Goal: Information Seeking & Learning: Learn about a topic

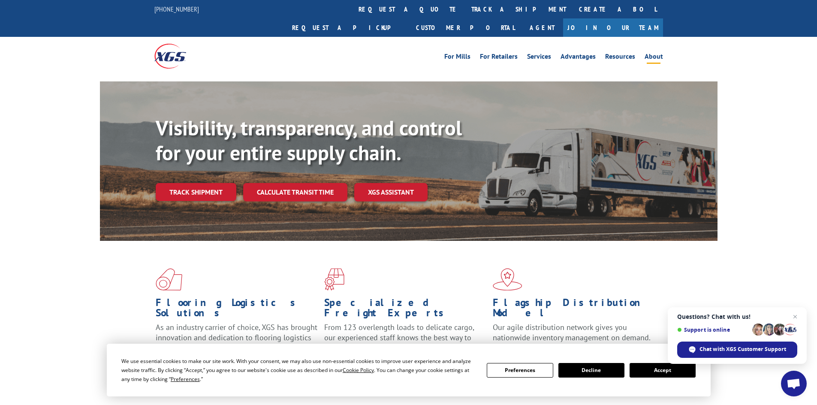
click at [653, 53] on link "About" at bounding box center [653, 57] width 18 height 9
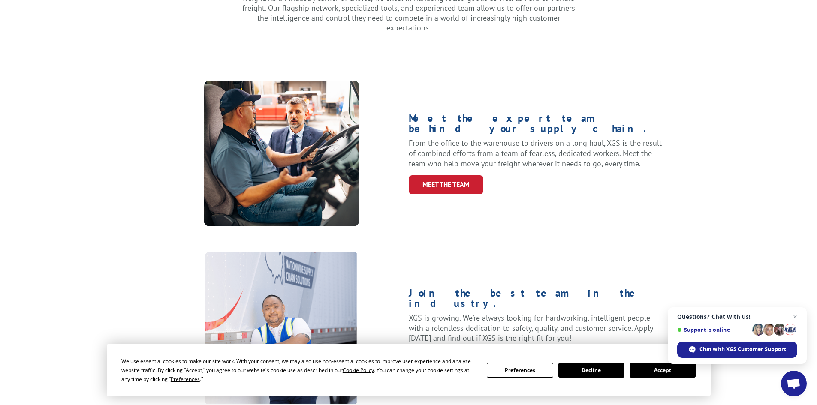
scroll to position [300, 0]
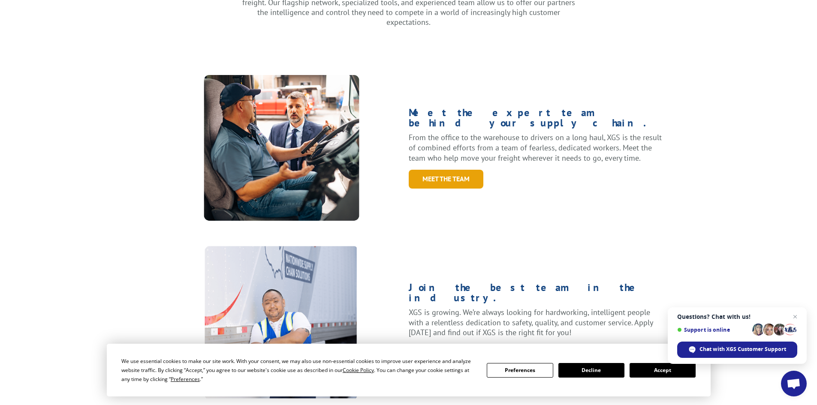
click at [476, 170] on link "Meet the Team" at bounding box center [446, 179] width 75 height 18
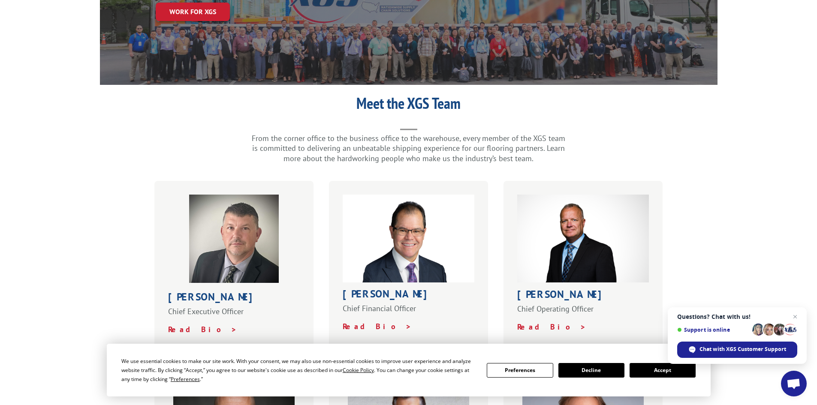
scroll to position [171, 0]
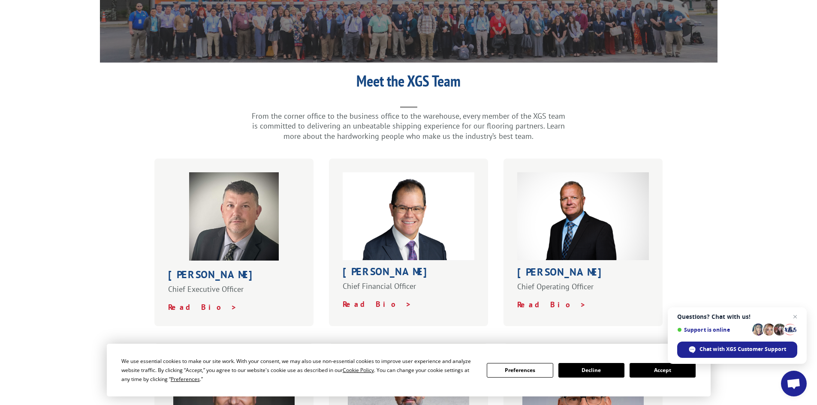
click at [675, 377] on button "Accept" at bounding box center [662, 370] width 66 height 15
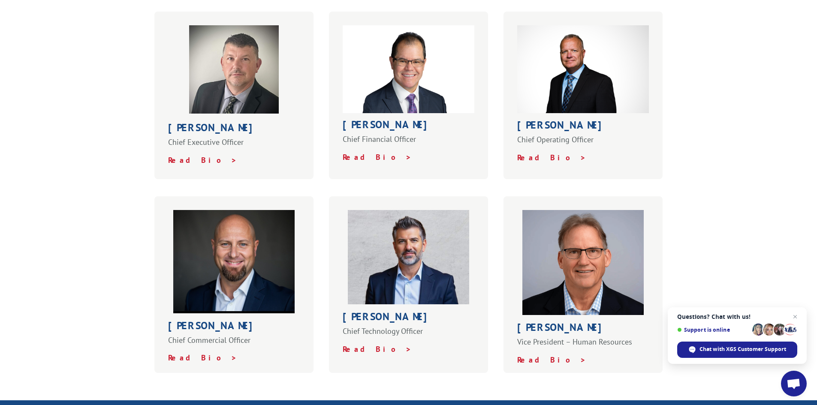
scroll to position [300, 0]
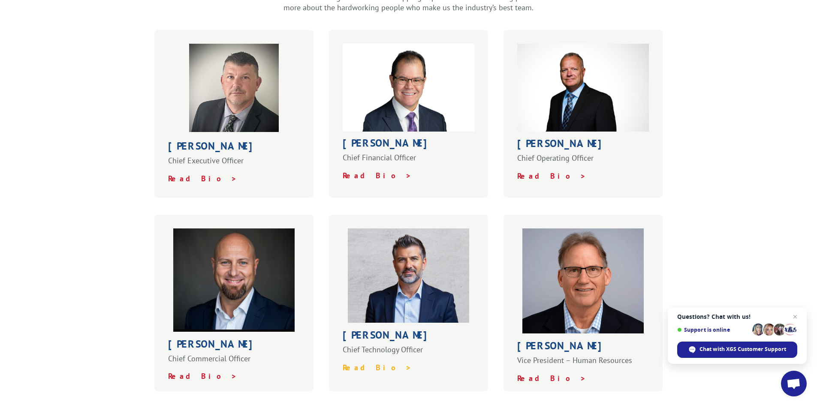
click at [351, 363] on strong "Read Bio >" at bounding box center [377, 368] width 69 height 10
click at [174, 174] on strong "Read Bio >" at bounding box center [202, 179] width 69 height 10
click at [355, 163] on div "Roger Silva Chief Financial Officer Read Bio >" at bounding box center [408, 114] width 159 height 168
click at [355, 171] on strong "Read Bio >" at bounding box center [377, 176] width 69 height 10
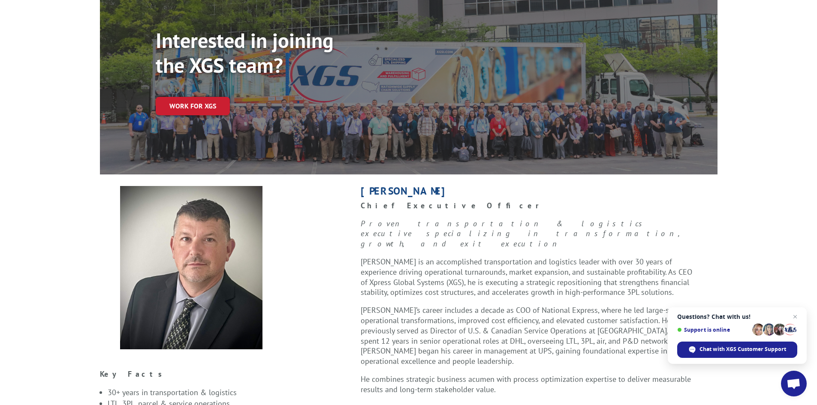
scroll to position [43, 0]
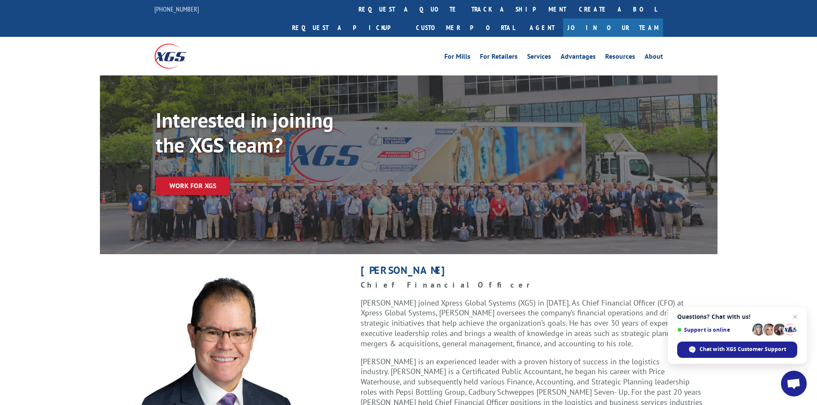
click at [633, 18] on link "Join Our Team" at bounding box center [613, 27] width 100 height 18
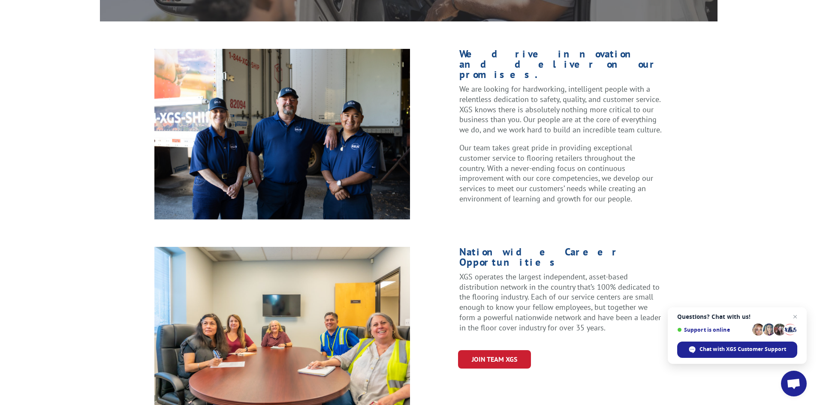
scroll to position [214, 0]
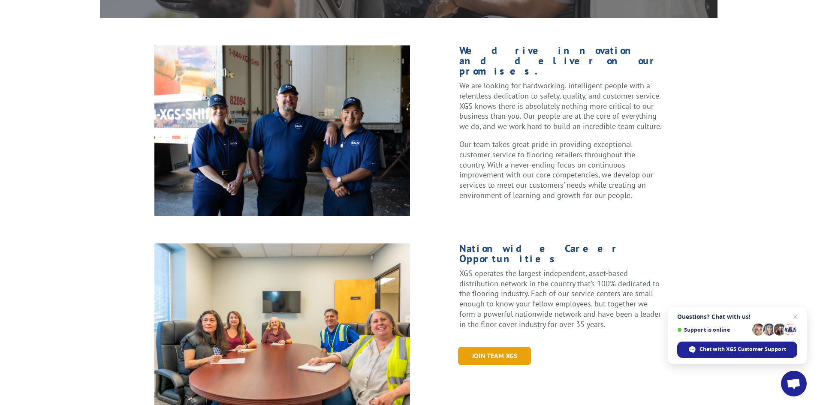
click at [520, 347] on link "Join Team XGS" at bounding box center [494, 356] width 73 height 18
